Goal: Task Accomplishment & Management: Use online tool/utility

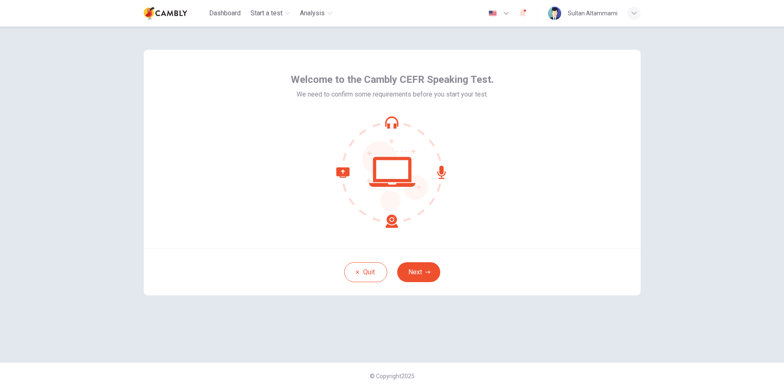
click at [393, 171] on icon at bounding box center [392, 172] width 112 height 112
click at [421, 274] on button "Next" at bounding box center [418, 272] width 43 height 20
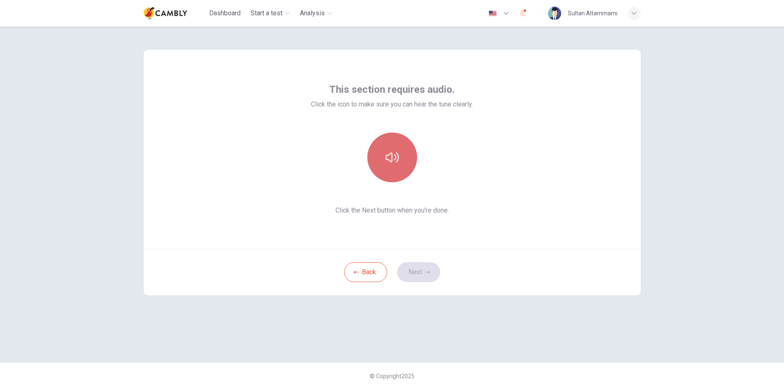
click at [399, 158] on button "button" at bounding box center [392, 158] width 50 height 50
click at [419, 273] on button "Next" at bounding box center [418, 272] width 43 height 20
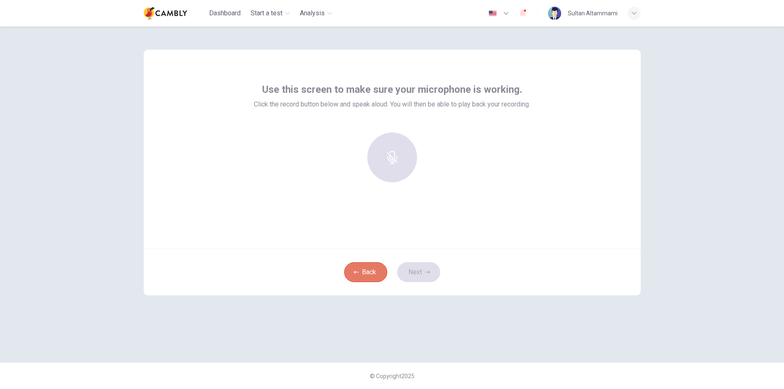
click at [362, 273] on button "Back" at bounding box center [365, 272] width 43 height 20
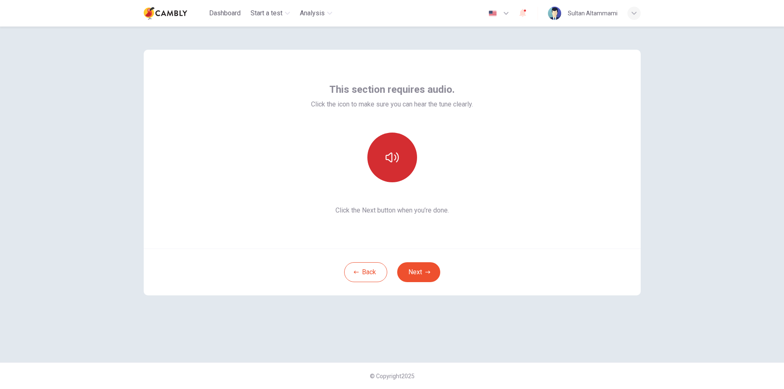
click at [387, 161] on icon "button" at bounding box center [392, 157] width 13 height 13
click at [421, 275] on button "Next" at bounding box center [418, 272] width 43 height 20
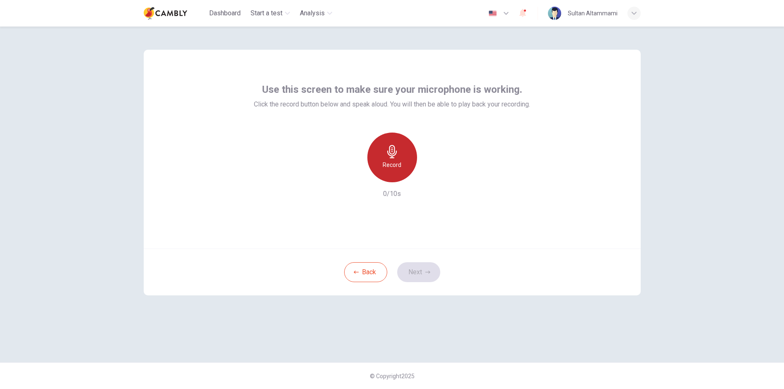
click at [389, 149] on icon "button" at bounding box center [392, 151] width 10 height 13
click at [393, 146] on icon "button" at bounding box center [392, 151] width 10 height 13
click at [391, 145] on icon "button" at bounding box center [392, 151] width 13 height 13
click at [432, 177] on icon "button" at bounding box center [430, 175] width 8 height 8
click at [411, 268] on button "Next" at bounding box center [418, 272] width 43 height 20
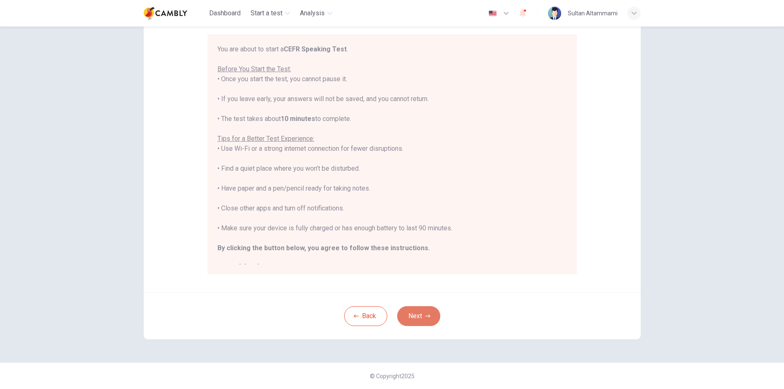
click at [412, 313] on button "Next" at bounding box center [418, 316] width 43 height 20
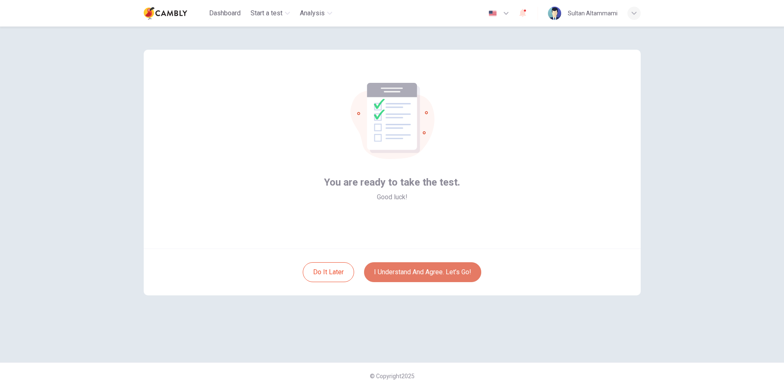
click at [410, 267] on button "I understand and agree. Let’s go!" at bounding box center [422, 272] width 117 height 20
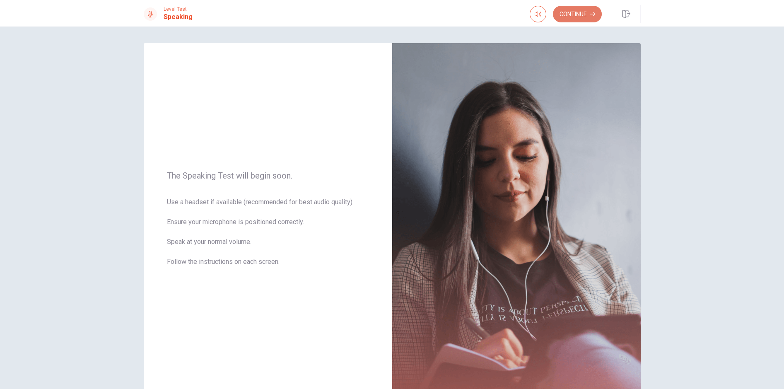
click at [570, 17] on button "Continue" at bounding box center [577, 14] width 49 height 17
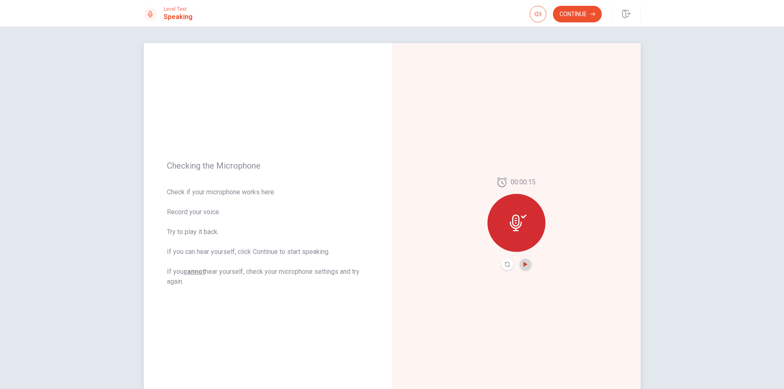
click at [525, 264] on icon "Play Audio" at bounding box center [525, 264] width 4 height 5
click at [566, 10] on button "Continue" at bounding box center [577, 14] width 49 height 17
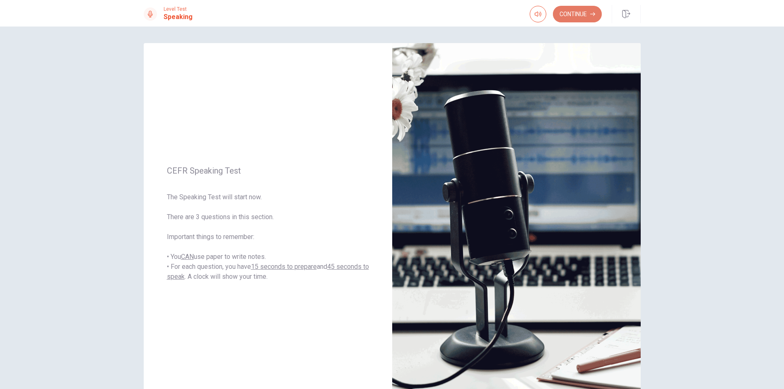
click at [563, 14] on button "Continue" at bounding box center [577, 14] width 49 height 17
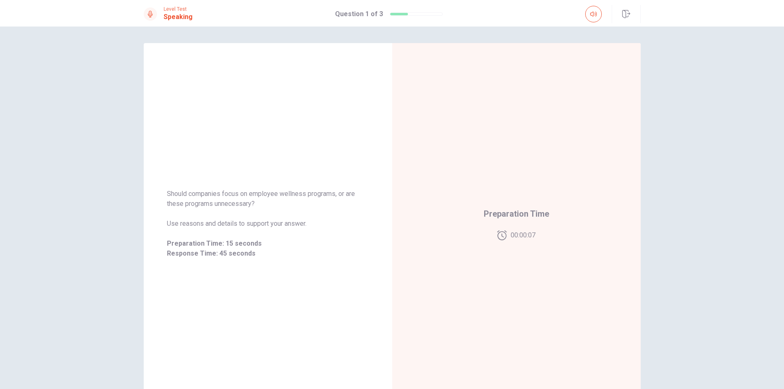
click at [150, 13] on icon at bounding box center [150, 14] width 5 height 7
click at [150, 11] on icon at bounding box center [150, 14] width 5 height 7
click at [591, 12] on icon "button" at bounding box center [593, 14] width 7 height 7
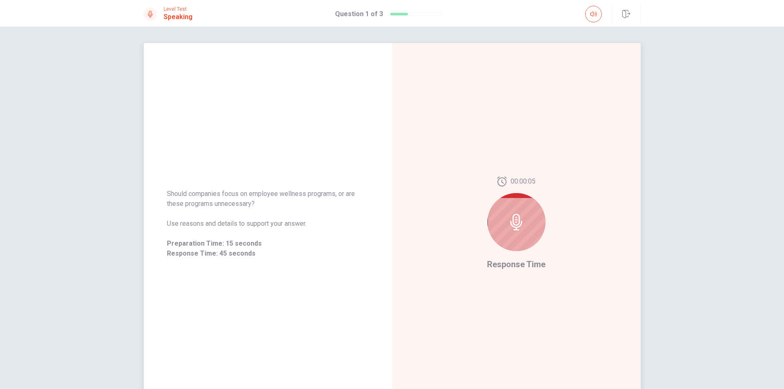
click at [513, 217] on icon at bounding box center [516, 222] width 12 height 17
click at [516, 224] on icon at bounding box center [516, 222] width 12 height 17
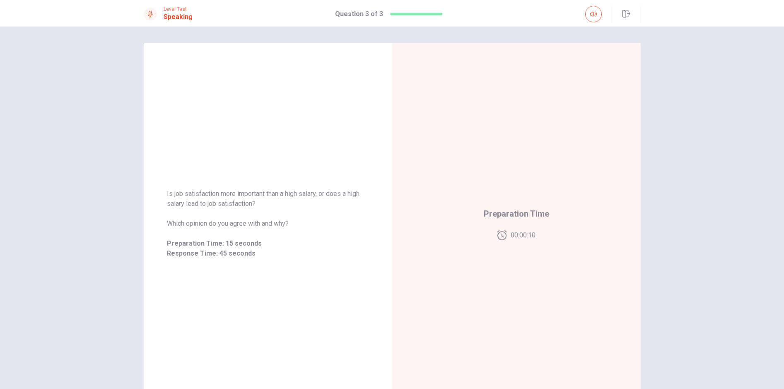
click at [152, 13] on icon at bounding box center [150, 14] width 7 height 7
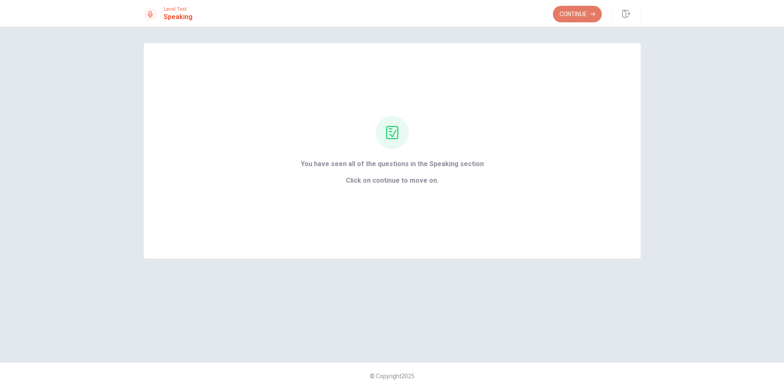
click at [579, 14] on button "Continue" at bounding box center [577, 14] width 49 height 17
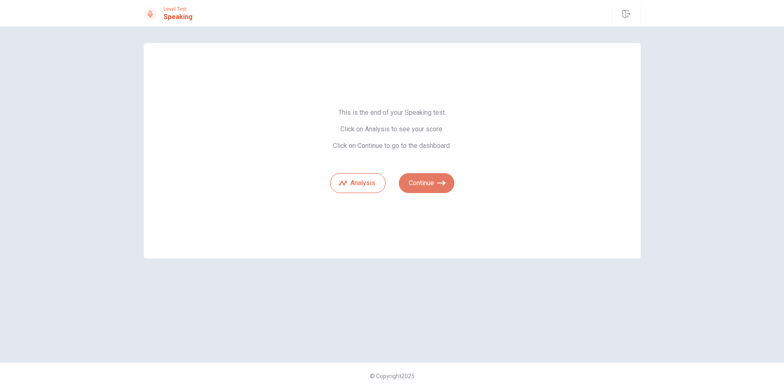
click at [441, 184] on icon "button" at bounding box center [441, 183] width 8 height 8
